Goal: Information Seeking & Learning: Understand process/instructions

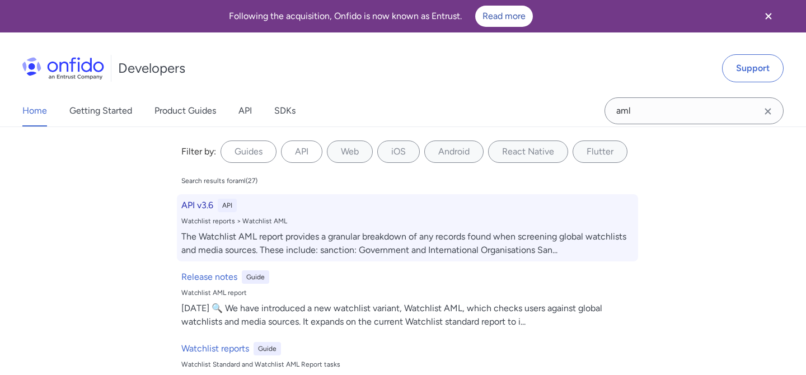
click at [499, 226] on div "API v3.6 API Watchlist reports > Watchlist AML The Watchlist AML report provide…" at bounding box center [407, 227] width 461 height 67
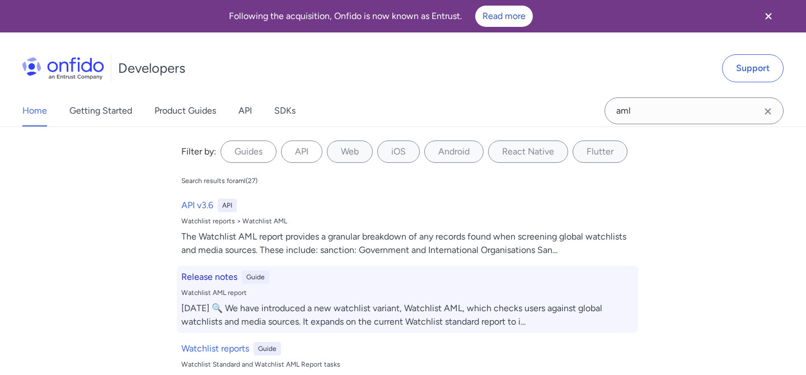
select select "http"
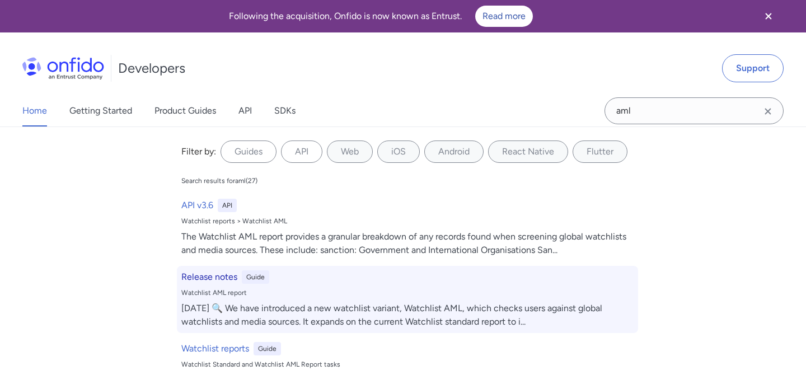
select select "http"
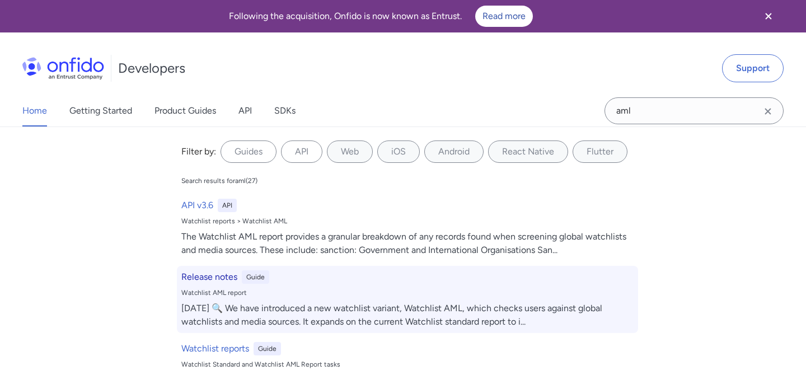
select select "http"
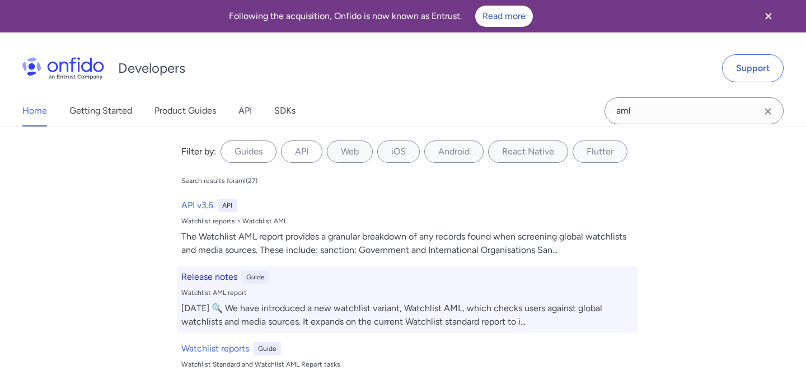
select select "http"
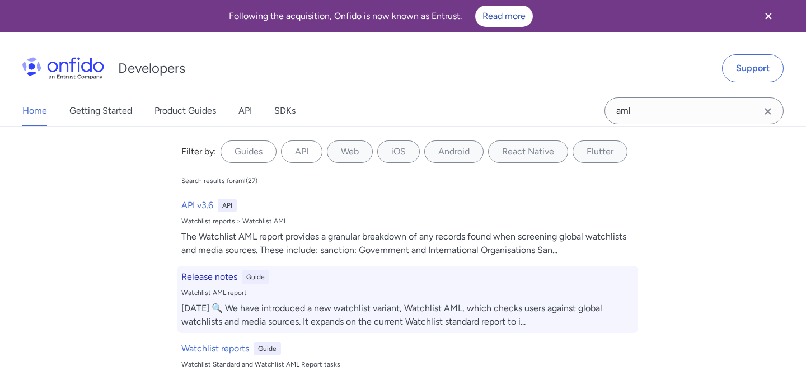
select select "http"
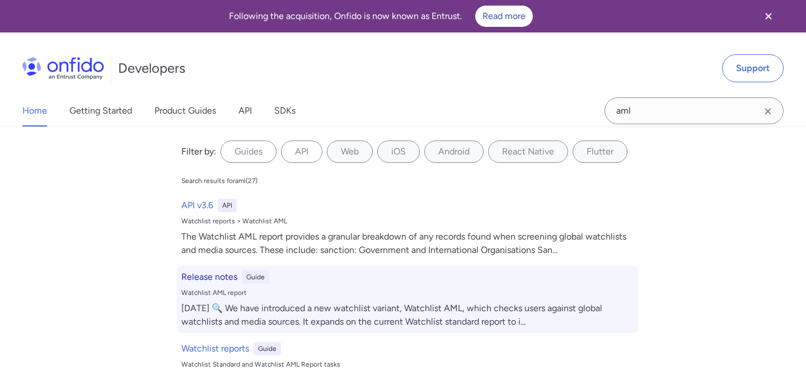
select select "http"
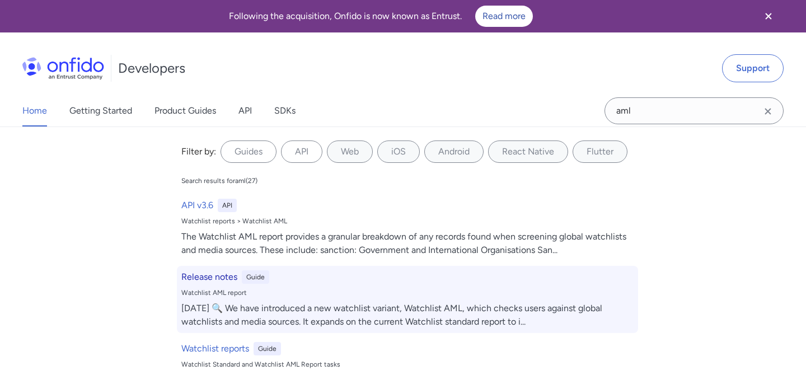
select select "http"
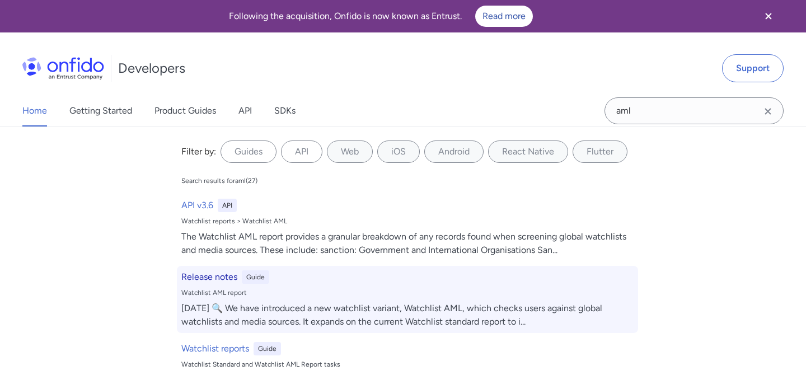
select select "http"
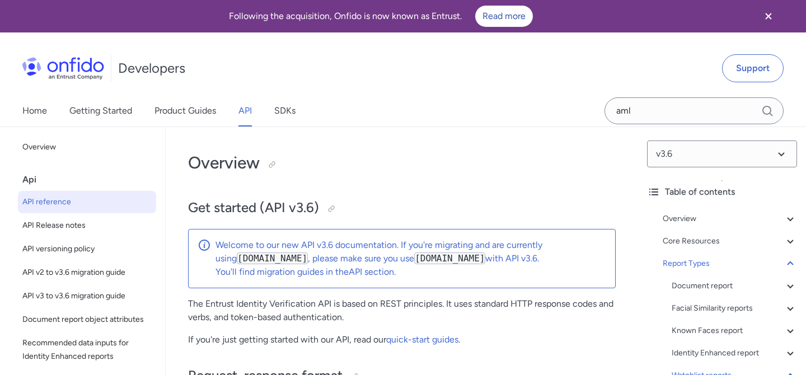
scroll to position [84765, 0]
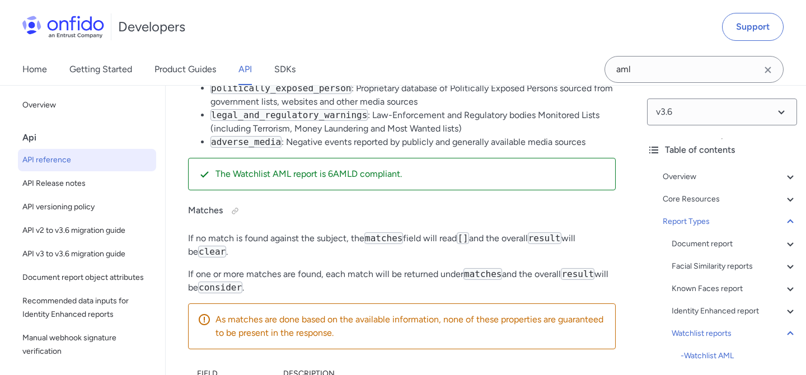
click at [277, 17] on div at bounding box center [273, 12] width 9 height 9
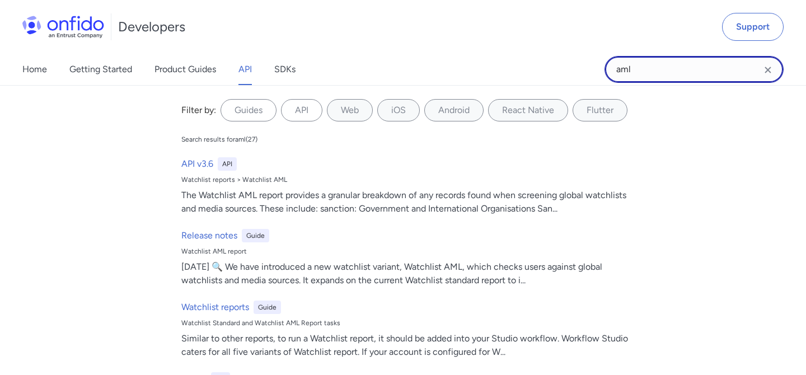
click at [699, 76] on input "aml" at bounding box center [694, 69] width 179 height 27
click at [699, 75] on input "aml" at bounding box center [694, 69] width 179 height 27
click at [698, 75] on input "aml" at bounding box center [694, 69] width 179 height 27
type input "proof of address"
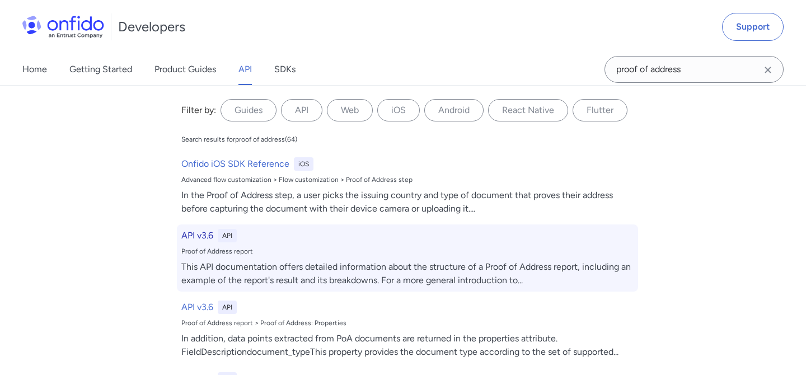
click at [442, 282] on div "This API documentation offers detailed information about the structure of a Pro…" at bounding box center [407, 273] width 452 height 27
click at [447, 267] on div "This API documentation offers detailed information about the structure of a Pro…" at bounding box center [407, 273] width 452 height 27
click at [274, 242] on div "API v3.6 API" at bounding box center [407, 235] width 452 height 13
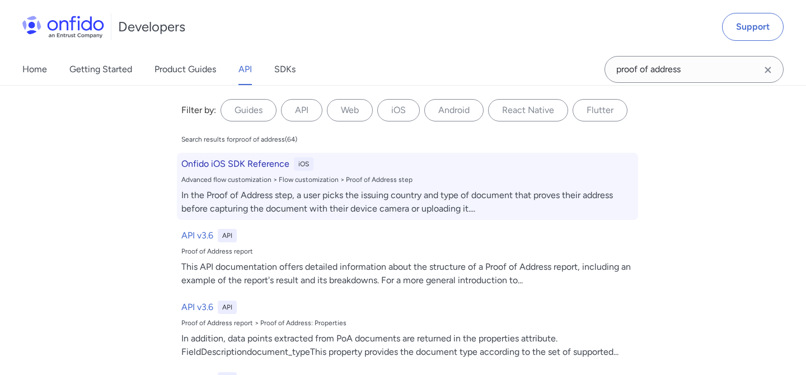
click at [276, 162] on h6 "Onfido iOS SDK Reference" at bounding box center [235, 163] width 108 height 13
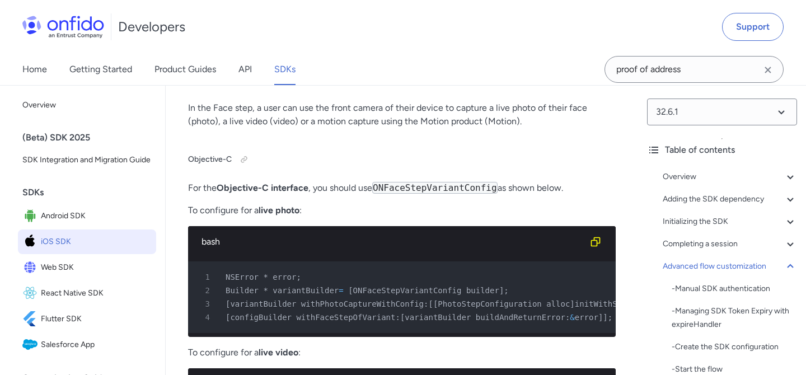
scroll to position [20810, 0]
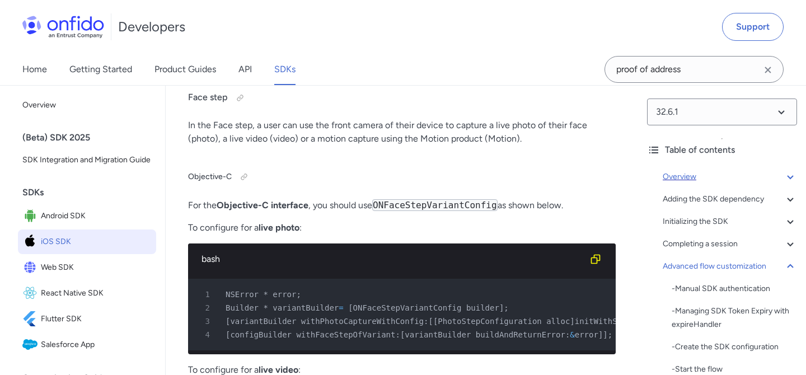
click at [685, 177] on div "Overview" at bounding box center [730, 176] width 134 height 13
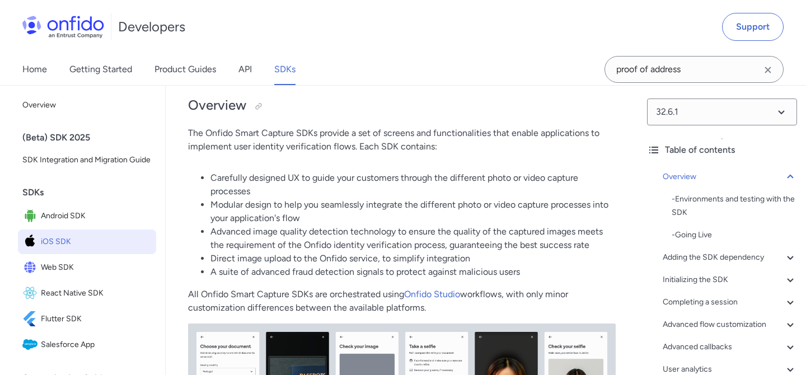
drag, startPoint x: 696, startPoint y: 55, endPoint x: 696, endPoint y: 66, distance: 11.2
click at [695, 55] on div "proof of address" at bounding box center [694, 69] width 179 height 31
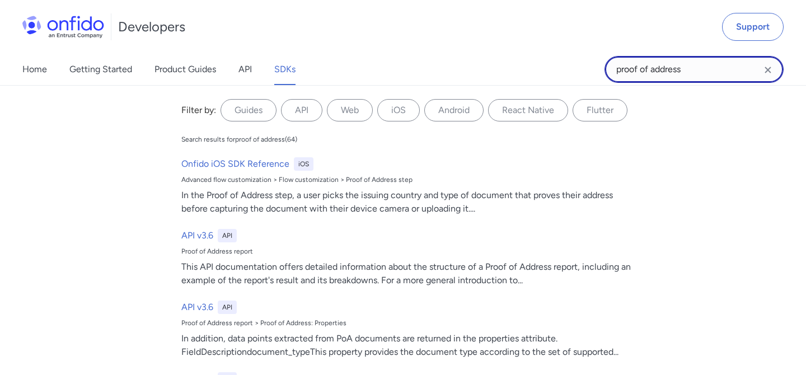
click at [696, 67] on input "proof of address" at bounding box center [694, 69] width 179 height 27
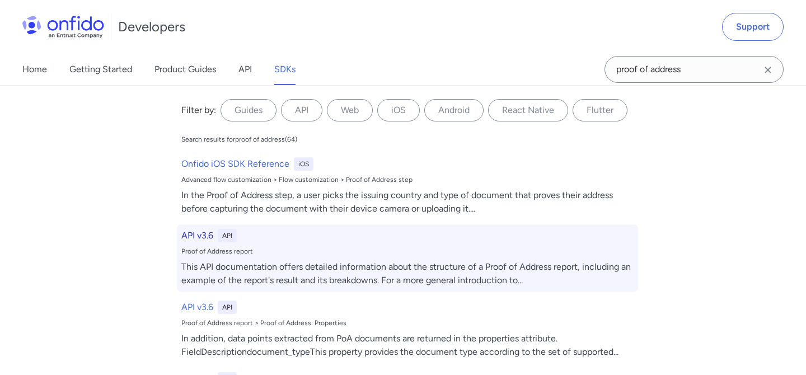
click at [357, 281] on div "This API documentation offers detailed information about the structure of a Pro…" at bounding box center [407, 273] width 452 height 27
select select "http"
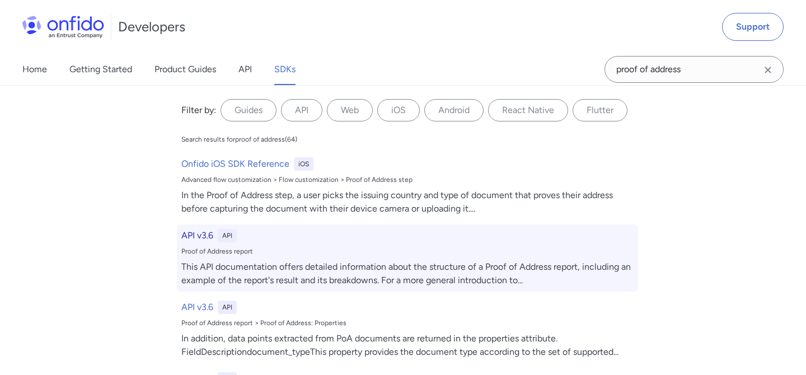
select select "http"
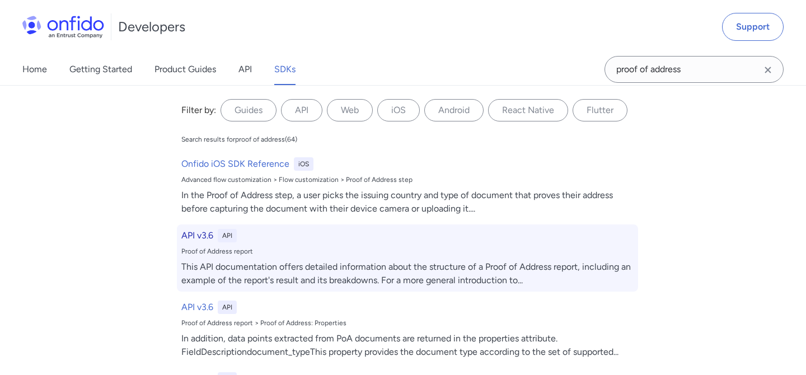
select select "http"
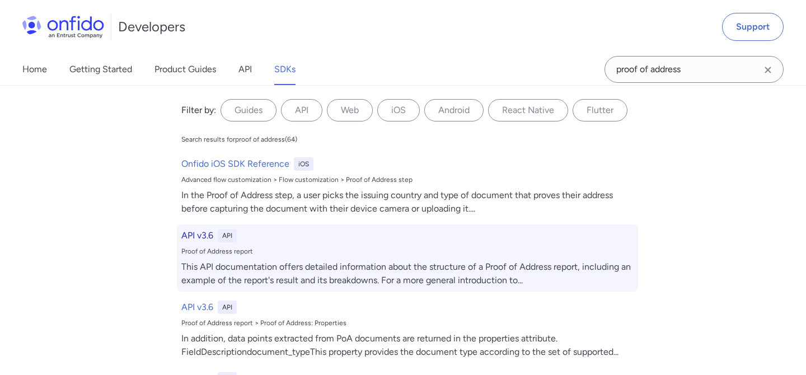
select select "http"
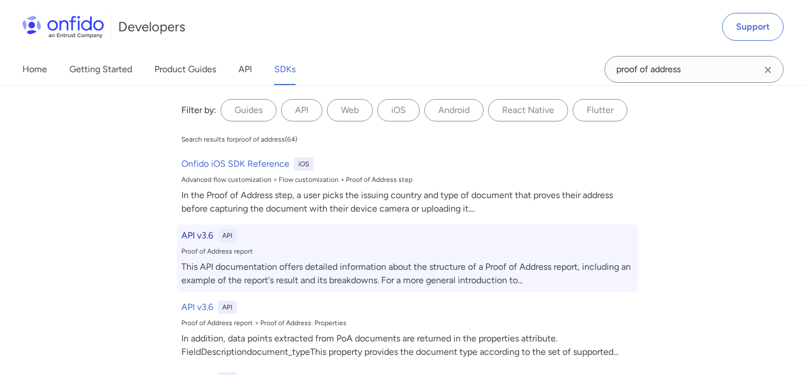
select select "http"
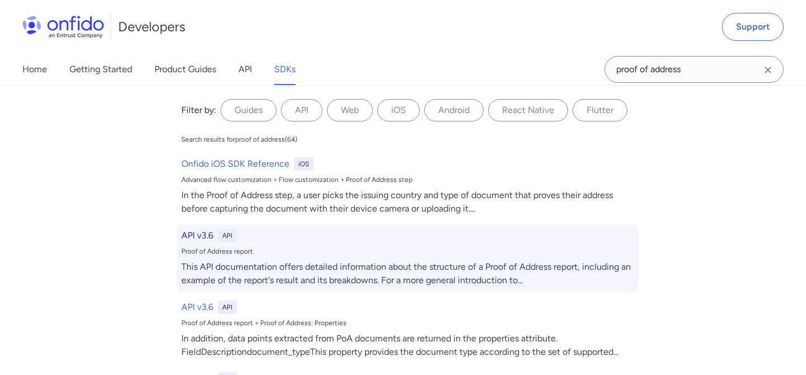
select select "http"
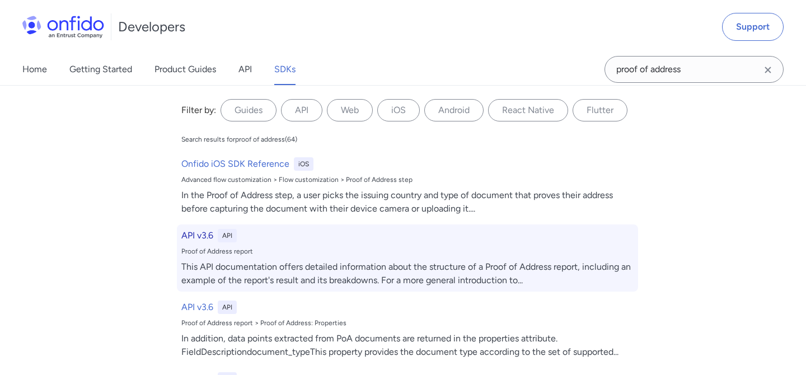
select select "http"
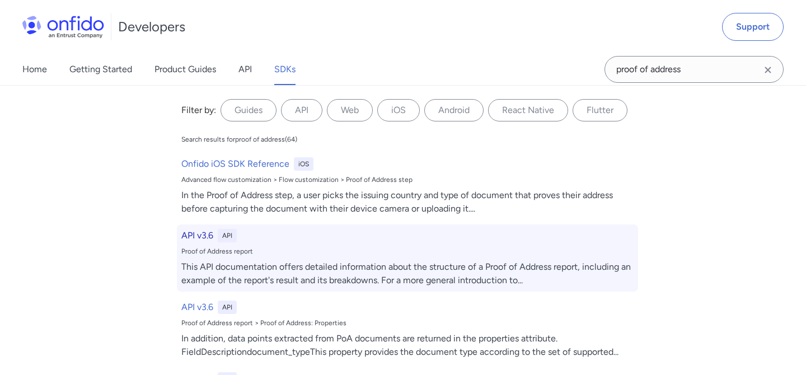
select select "http"
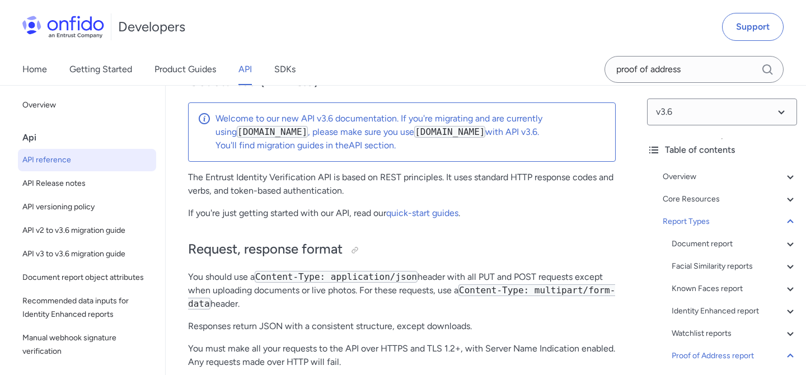
scroll to position [90300, 0]
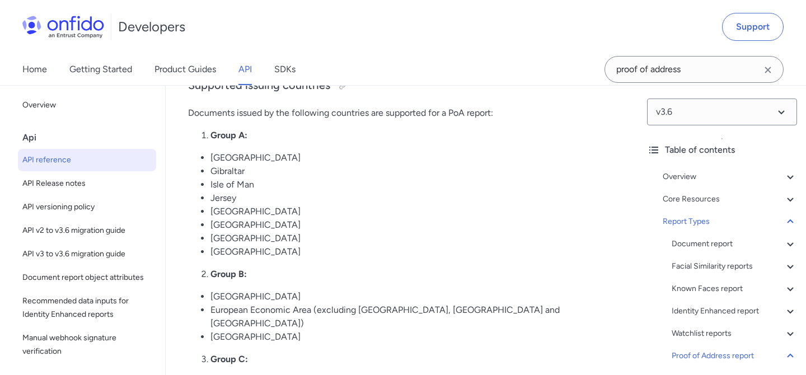
scroll to position [90323, 0]
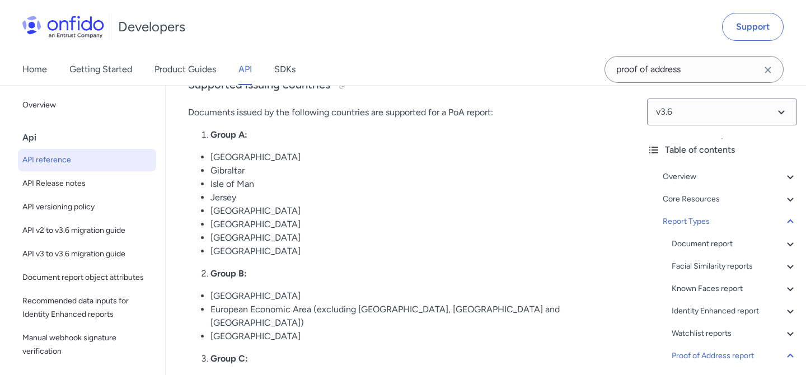
click at [579, 64] on link "product documentation" at bounding box center [553, 58] width 95 height 11
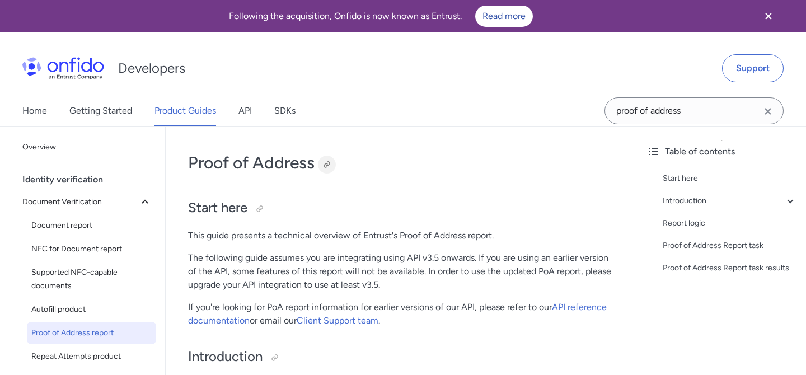
click at [328, 165] on div at bounding box center [327, 164] width 9 height 9
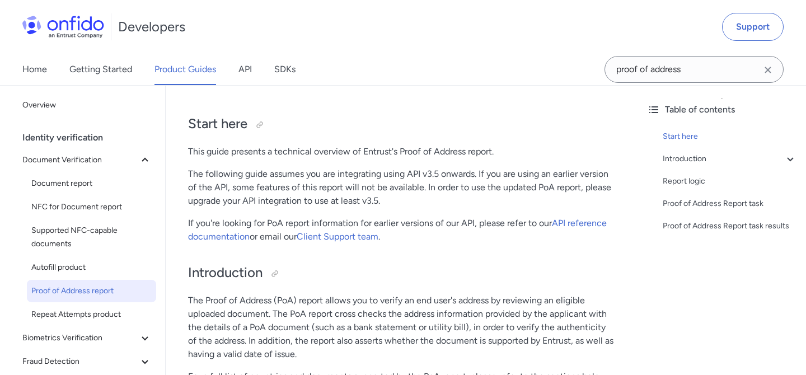
scroll to position [81, 0]
